Goal: Find contact information: Find contact information

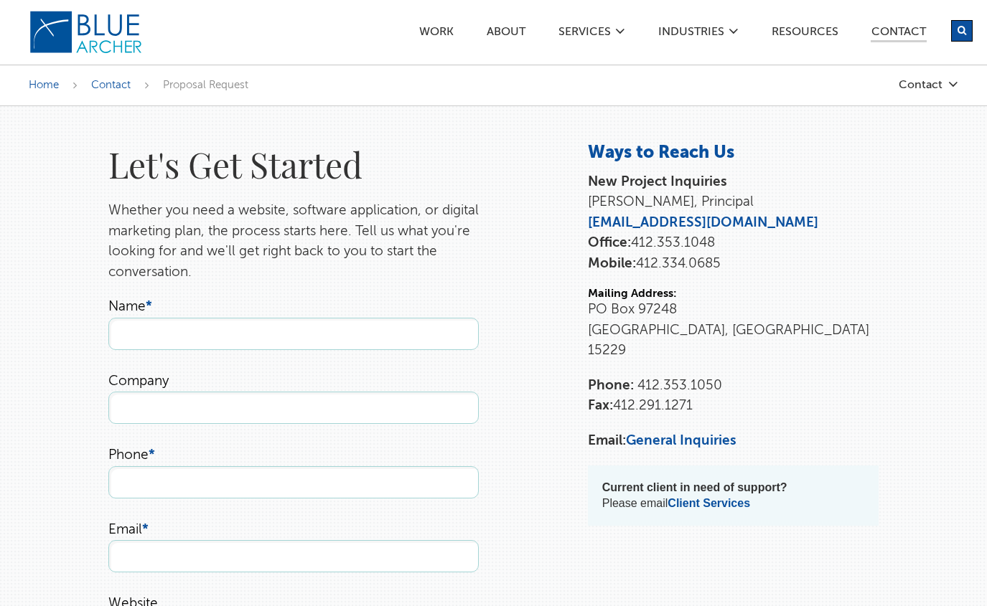
click at [435, 26] on ul "Work ABOUT SERVICES Digital Strategy Marketing Web Design & Development Custom …" at bounding box center [688, 32] width 540 height 12
click at [507, 31] on link "ABOUT" at bounding box center [506, 34] width 40 height 15
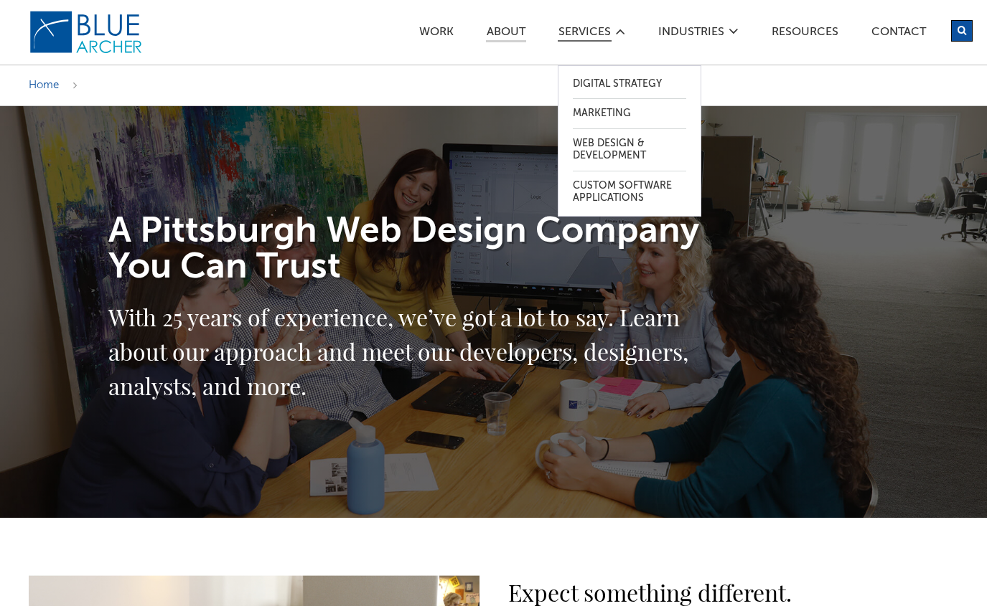
click at [603, 29] on link "SERVICES" at bounding box center [585, 34] width 54 height 15
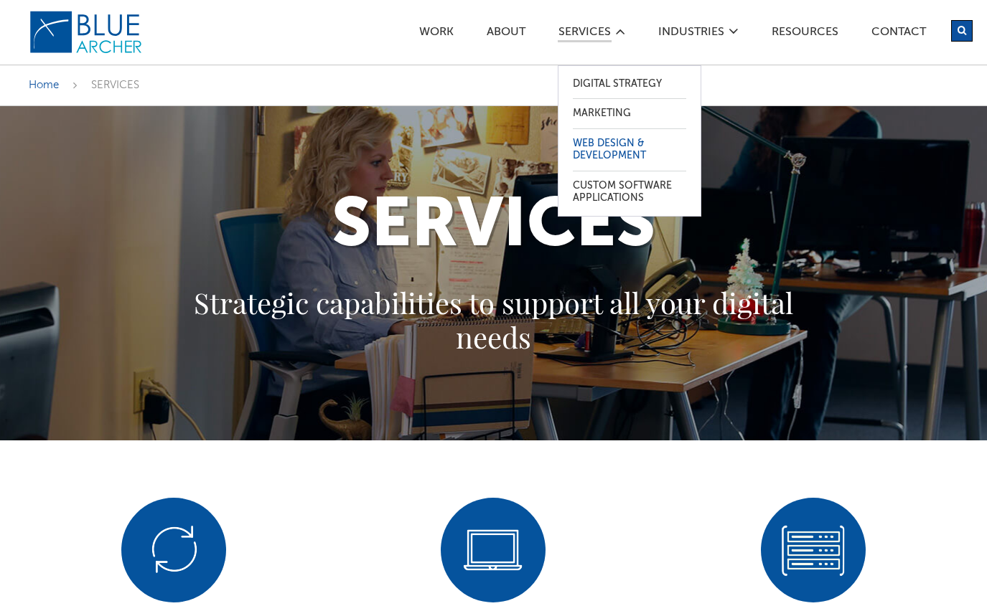
click at [596, 151] on link "Web Design & Development" at bounding box center [629, 150] width 113 height 42
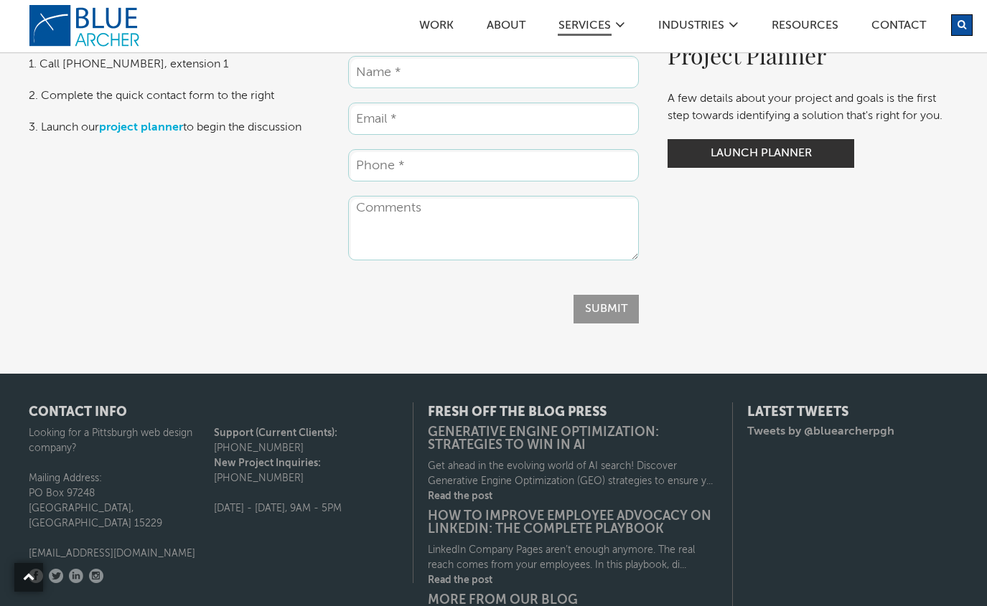
scroll to position [2111, 0]
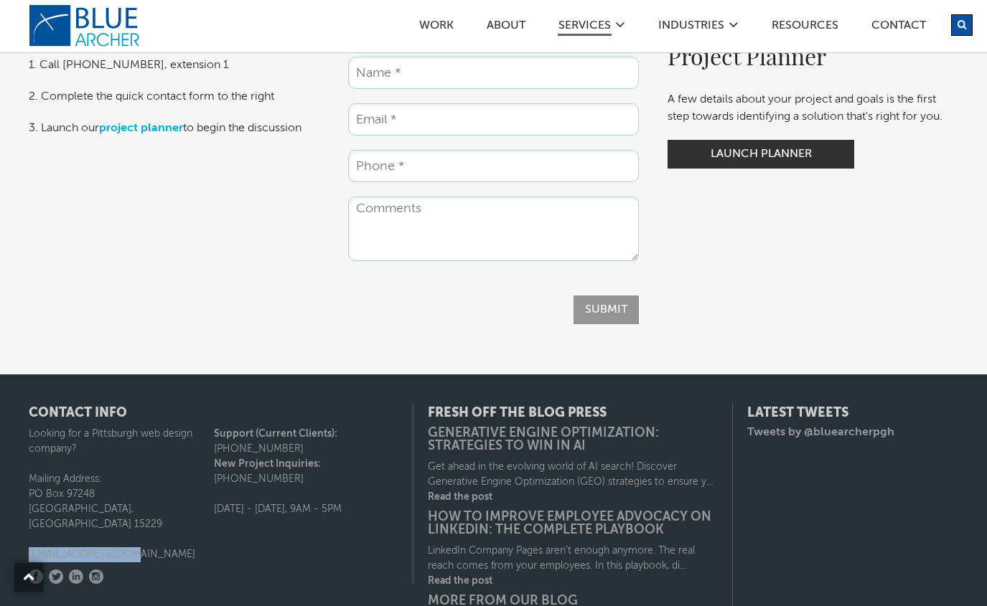
drag, startPoint x: 127, startPoint y: 538, endPoint x: 29, endPoint y: 540, distance: 98.3
click at [29, 548] on p "[EMAIL_ADDRESS][DOMAIN_NAME]" at bounding box center [121, 555] width 185 height 15
copy p "[EMAIL_ADDRESS][DOMAIN_NAME]"
